Goal: Transaction & Acquisition: Purchase product/service

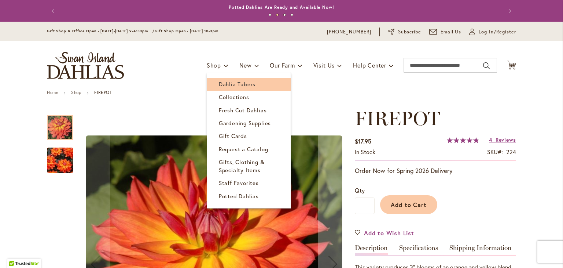
click at [221, 83] on span "Dahlia Tubers" at bounding box center [237, 83] width 37 height 7
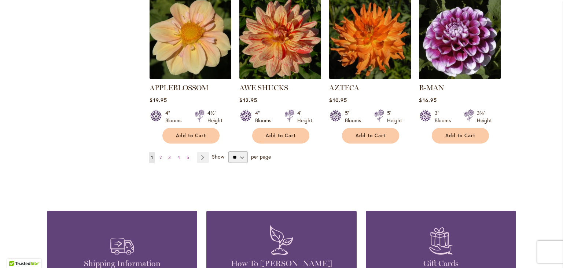
scroll to position [660, 0]
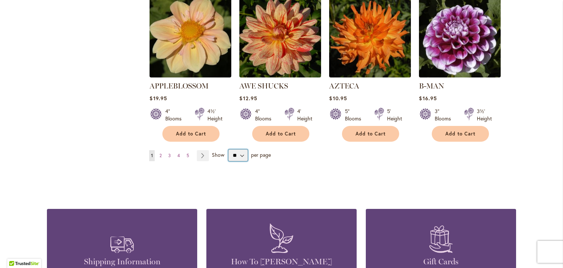
click at [242, 149] on select "** ** ** **" at bounding box center [238, 155] width 19 height 12
select select "**"
click at [229, 149] on select "** ** ** **" at bounding box center [238, 155] width 19 height 12
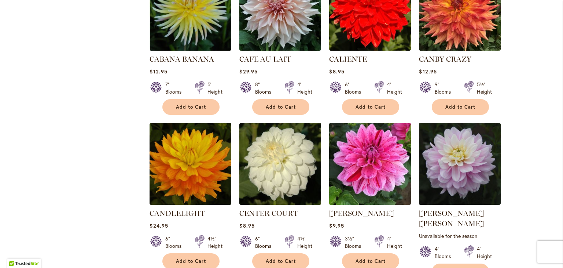
scroll to position [2402, 0]
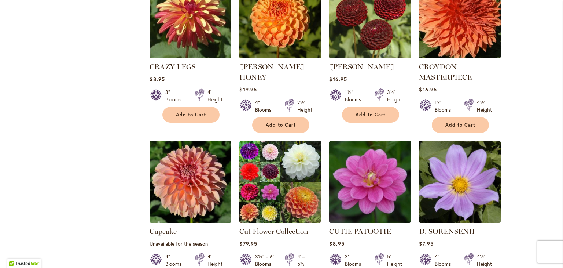
scroll to position [1018, 0]
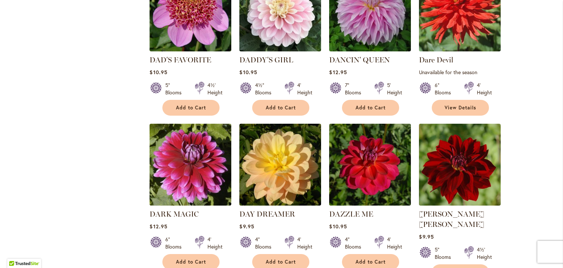
scroll to position [1354, 0]
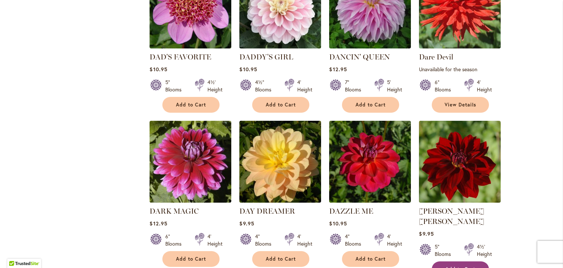
click at [453, 266] on span "Add to Cart" at bounding box center [461, 269] width 30 height 6
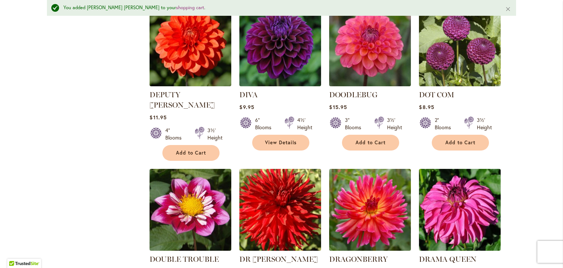
scroll to position [1655, 0]
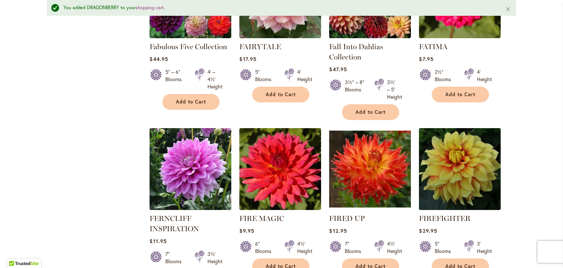
scroll to position [2483, 0]
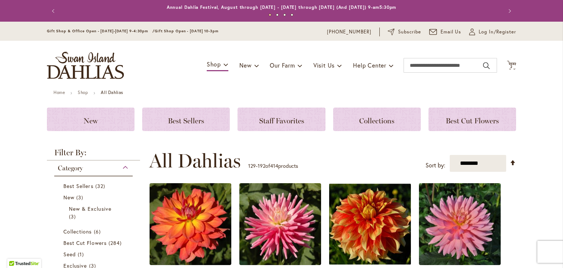
scroll to position [155, 0]
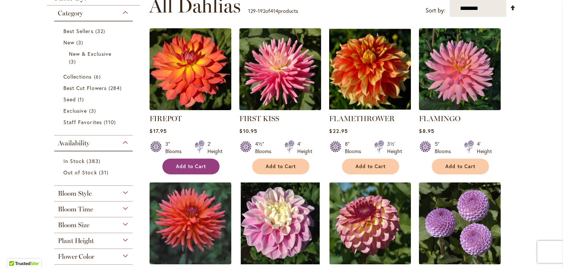
click at [183, 166] on span "Add to Cart" at bounding box center [191, 166] width 30 height 6
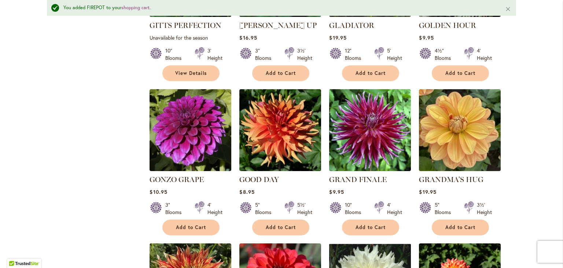
scroll to position [1244, 0]
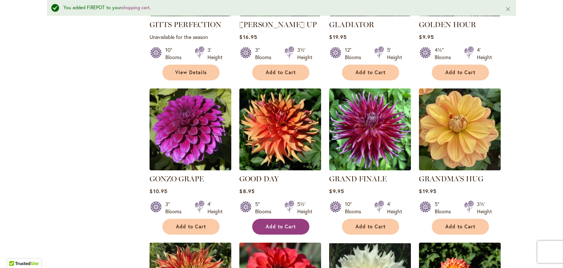
click at [279, 219] on button "Add to Cart" at bounding box center [280, 227] width 57 height 16
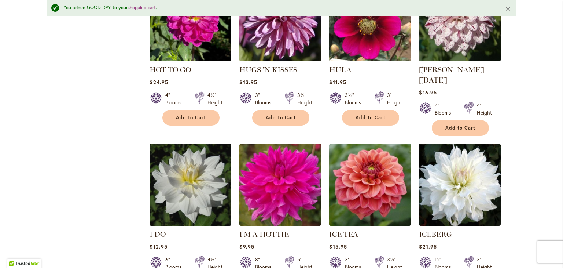
scroll to position [2469, 0]
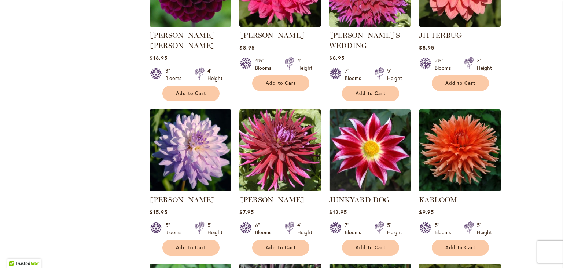
scroll to position [719, 0]
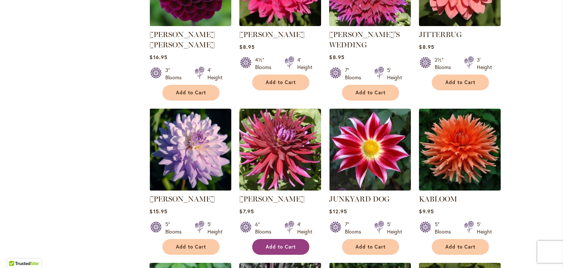
click at [270, 244] on span "Add to Cart" at bounding box center [281, 247] width 30 height 6
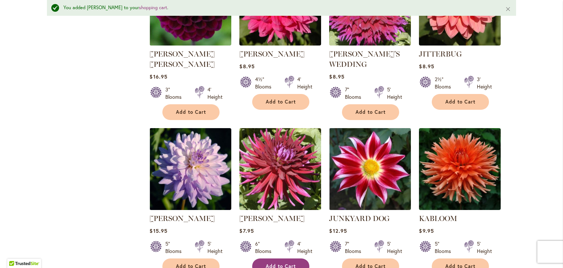
scroll to position [738, 0]
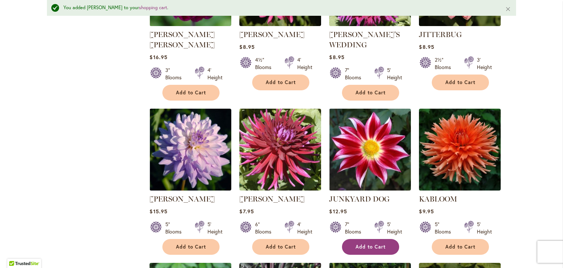
click at [359, 244] on span "Add to Cart" at bounding box center [371, 247] width 30 height 6
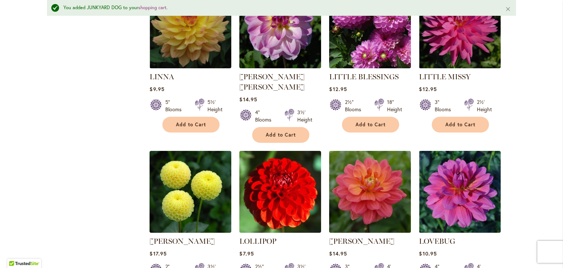
scroll to position [1806, 0]
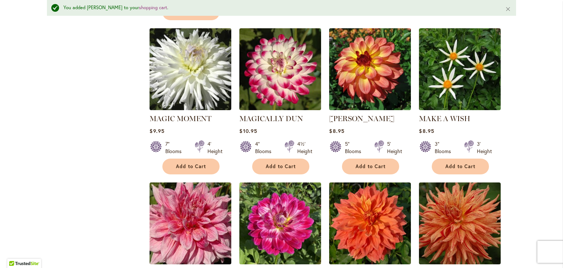
scroll to position [2248, 0]
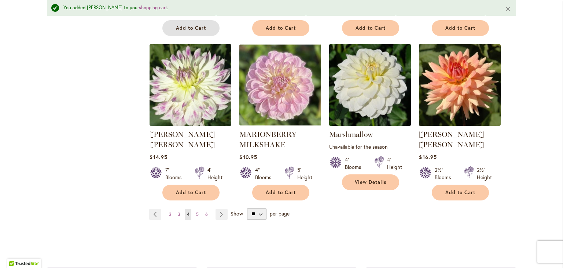
scroll to position [2539, 0]
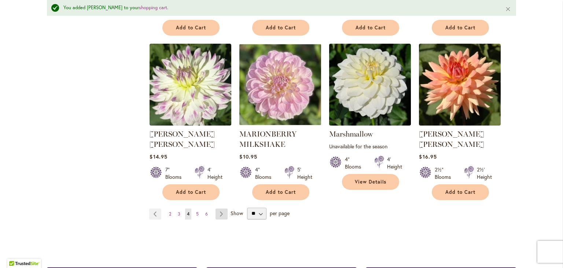
click at [222, 208] on link "Page Next" at bounding box center [222, 213] width 12 height 11
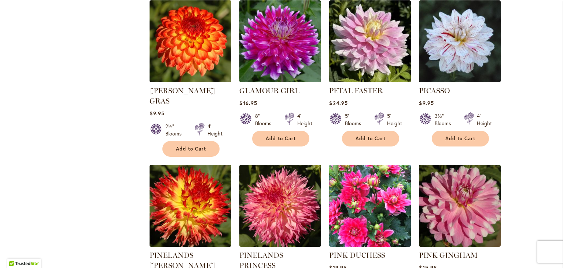
scroll to position [2238, 0]
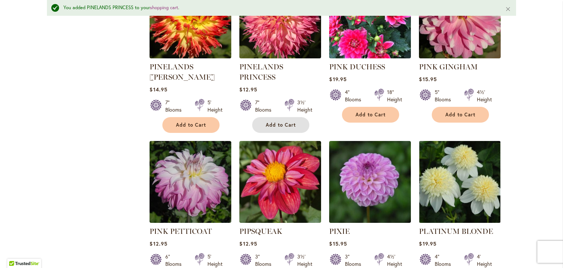
scroll to position [2446, 0]
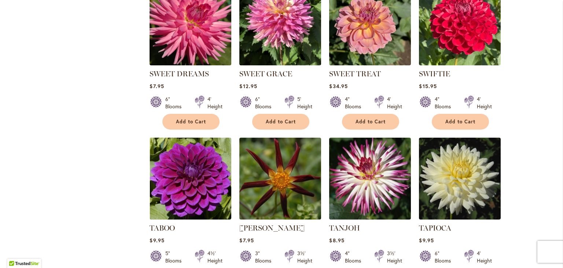
scroll to position [1931, 0]
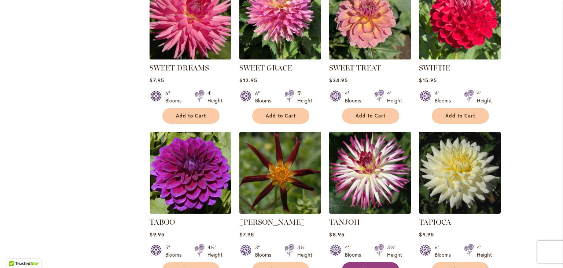
click at [372, 267] on span "Add to Cart" at bounding box center [371, 270] width 30 height 6
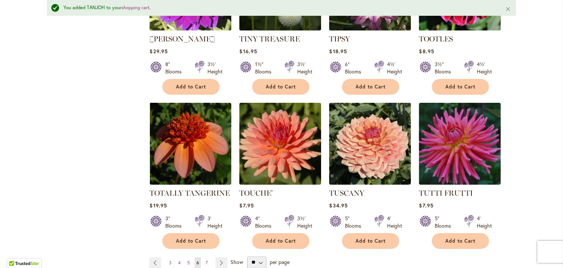
scroll to position [2453, 0]
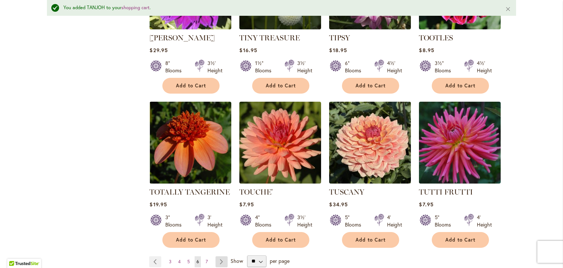
click at [221, 256] on link "Page Next" at bounding box center [222, 261] width 12 height 11
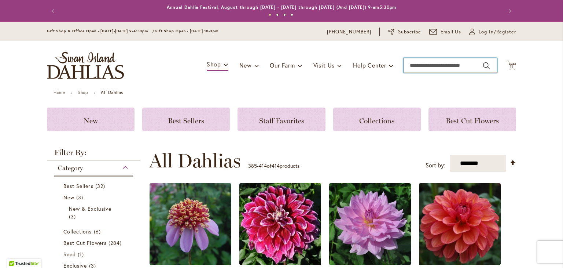
click at [416, 65] on input "Search" at bounding box center [451, 65] width 94 height 15
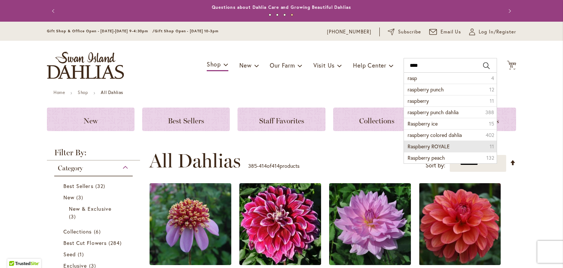
click at [443, 146] on span "Raspberry ROYALE" at bounding box center [429, 146] width 42 height 7
type input "**********"
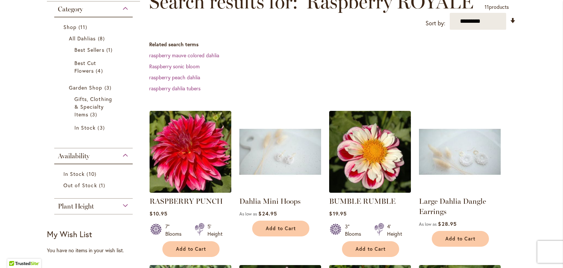
scroll to position [118, 0]
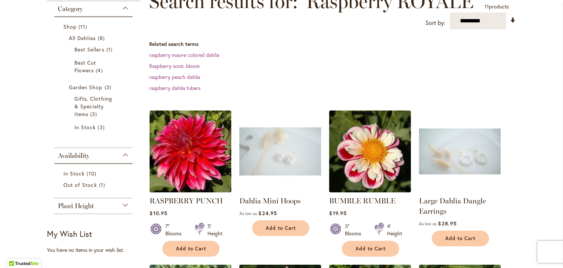
click at [270, 153] on img at bounding box center [281, 152] width 86 height 86
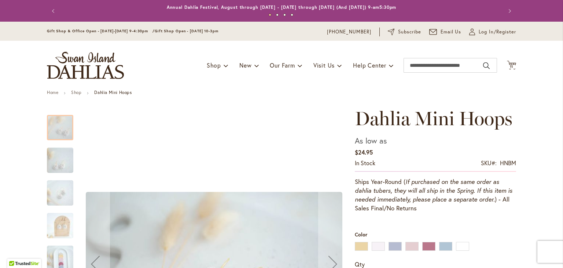
scroll to position [139, 0]
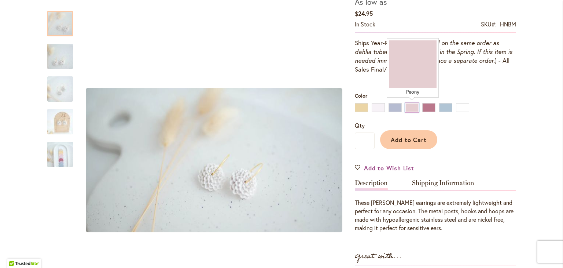
click at [411, 108] on div "Peony" at bounding box center [412, 107] width 13 height 9
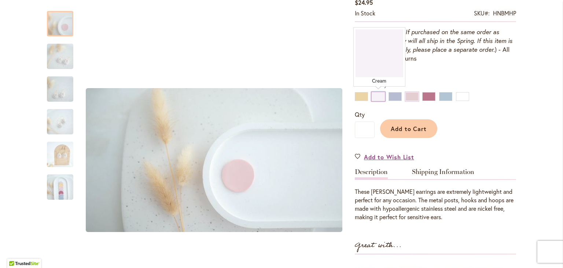
click at [379, 98] on div "Cream" at bounding box center [378, 96] width 13 height 9
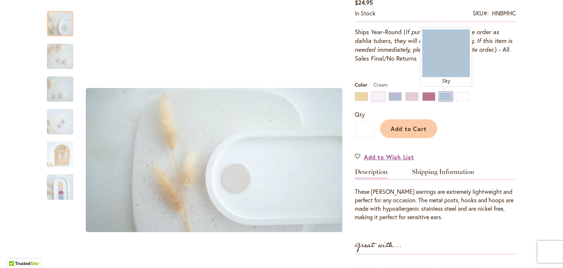
click at [443, 95] on div "Sky" at bounding box center [445, 96] width 13 height 9
type input "****"
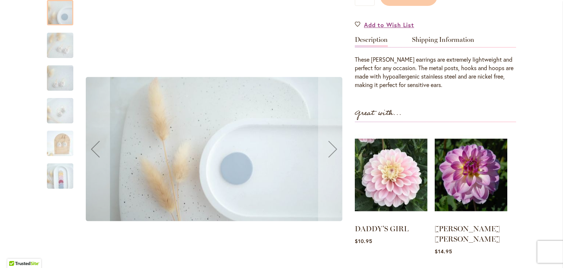
scroll to position [0, 0]
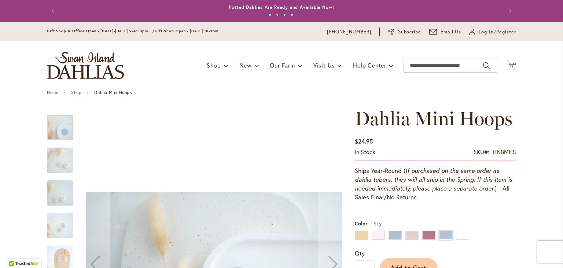
click at [63, 163] on img "Dahlia Mini Hoops" at bounding box center [60, 160] width 53 height 30
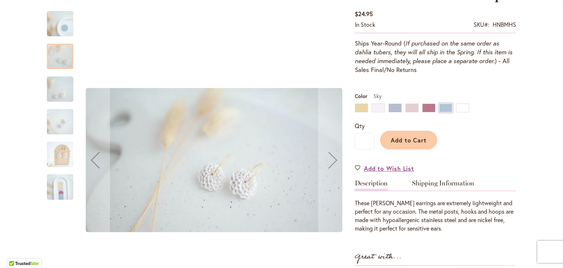
scroll to position [131, 0]
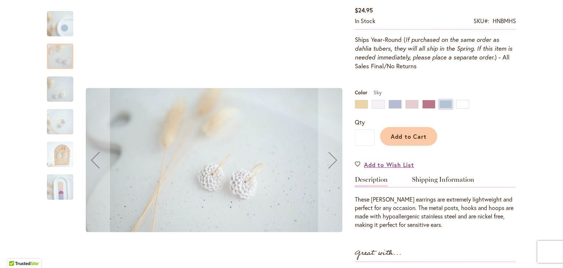
click at [62, 118] on img "Dahlia Mini Hoops" at bounding box center [60, 122] width 53 height 30
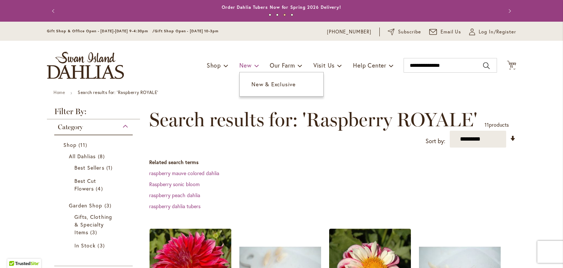
click at [242, 65] on span "New" at bounding box center [246, 65] width 12 height 8
